Goal: Task Accomplishment & Management: Complete application form

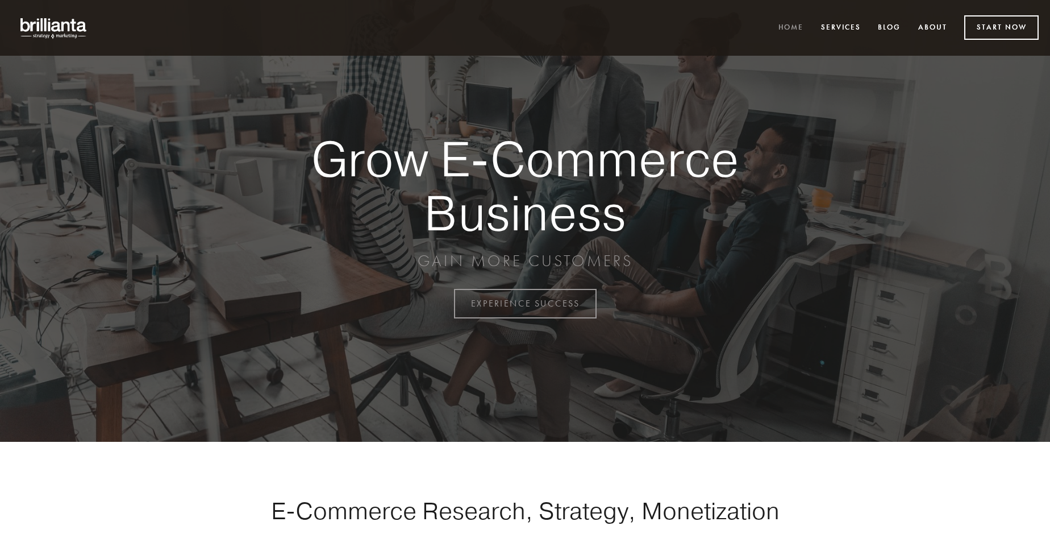
scroll to position [2979, 0]
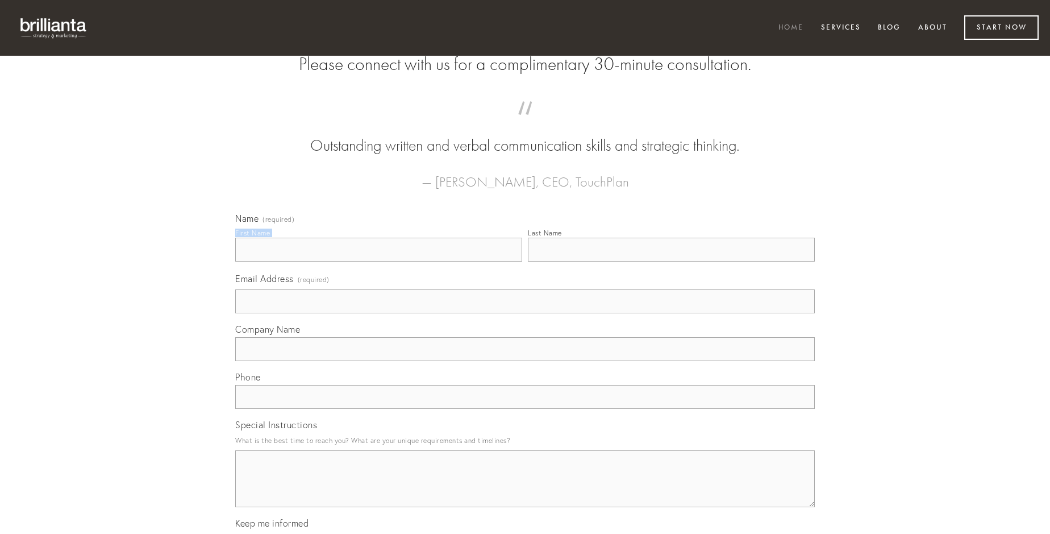
type input "[PERSON_NAME]"
click at [671, 261] on input "Last Name" at bounding box center [671, 250] width 287 height 24
type input "[PERSON_NAME]"
click at [525, 313] on input "Email Address (required)" at bounding box center [525, 301] width 580 height 24
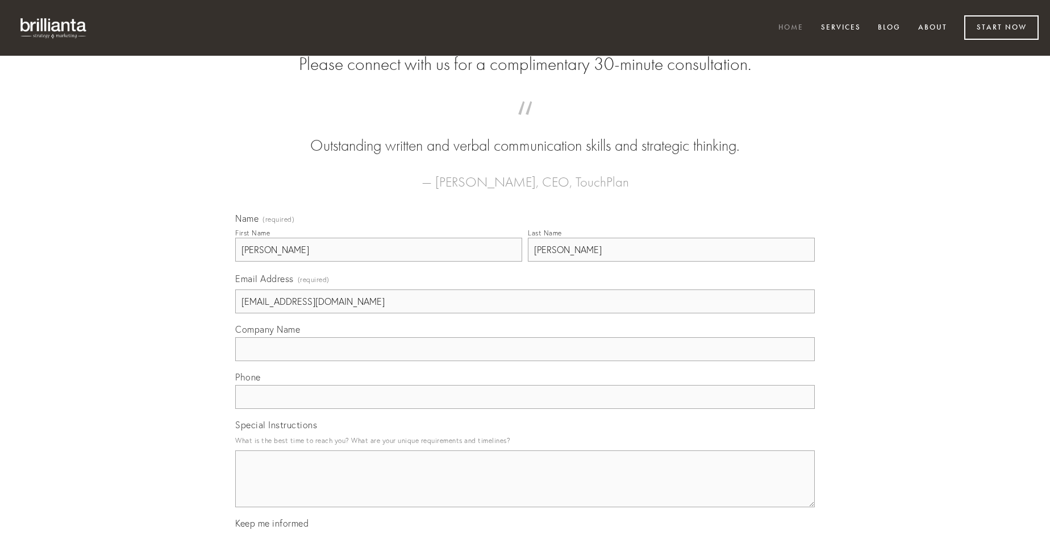
type input "[EMAIL_ADDRESS][DOMAIN_NAME]"
click at [525, 361] on input "Company Name" at bounding box center [525, 349] width 580 height 24
type input "tabella"
click at [525, 409] on input "text" at bounding box center [525, 397] width 580 height 24
click at [525, 489] on textarea "Special Instructions" at bounding box center [525, 478] width 580 height 57
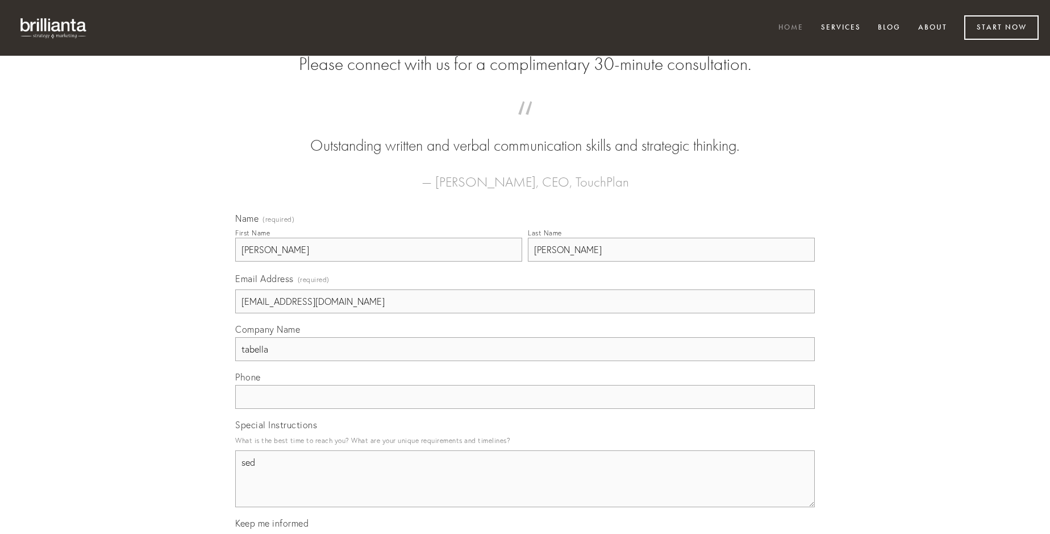
type textarea "sed"
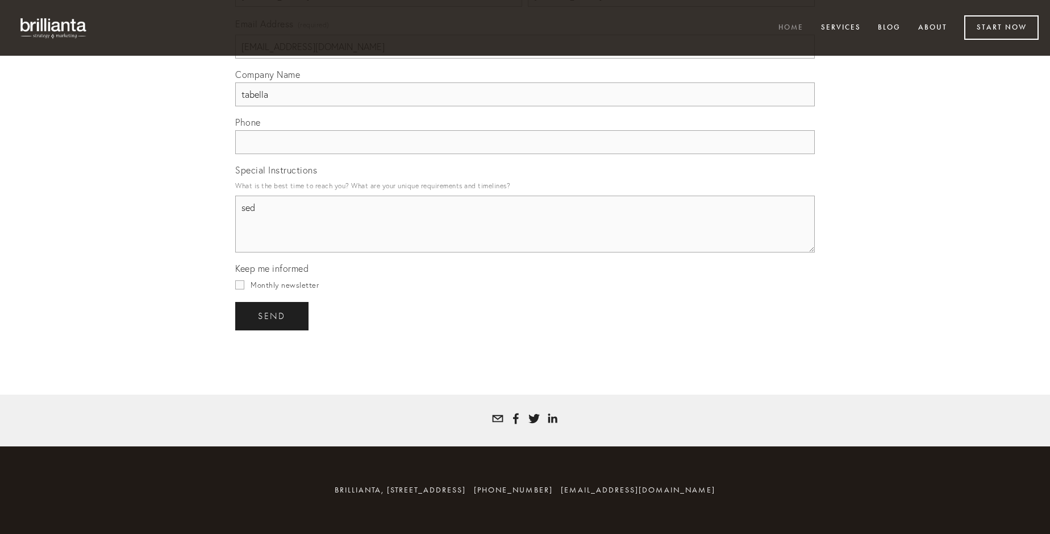
click at [273, 315] on span "send" at bounding box center [272, 316] width 28 height 10
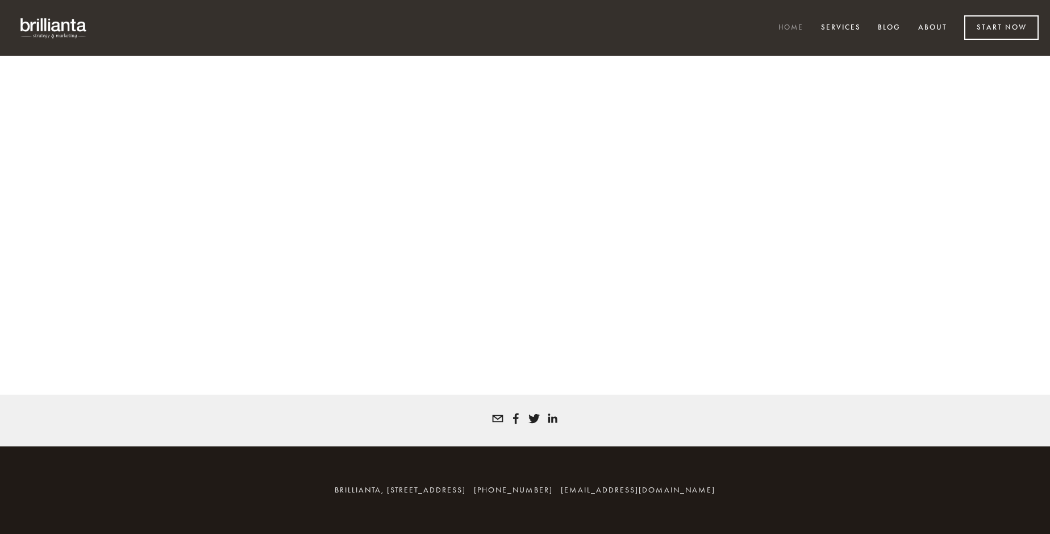
scroll to position [2963, 0]
